Goal: Check status

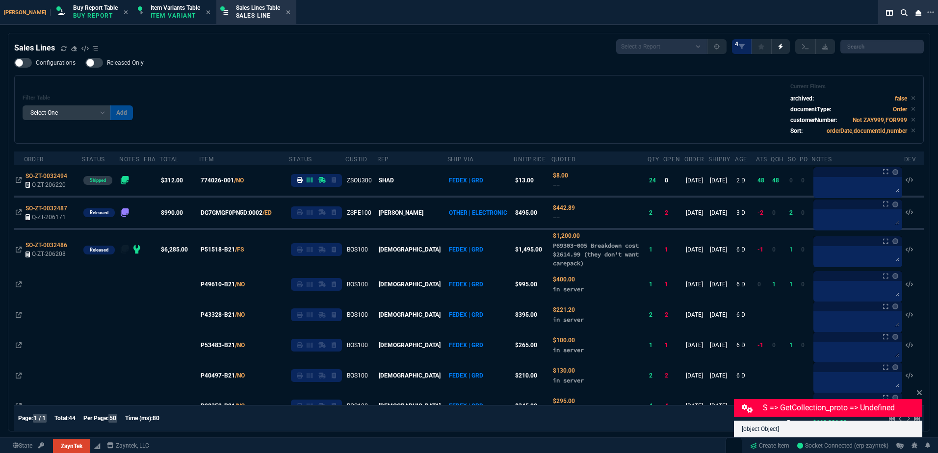
select select "1: BROV"
select select
